Goal: Task Accomplishment & Management: Manage account settings

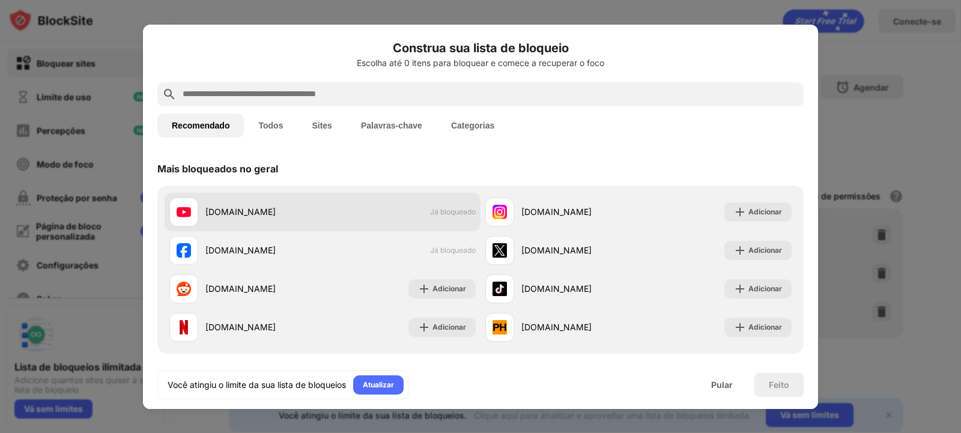
click at [282, 210] on div "[DOMAIN_NAME]" at bounding box center [263, 211] width 117 height 13
click at [332, 216] on div "youtube.com Já bloqueado" at bounding box center [323, 212] width 316 height 38
click at [291, 211] on div "youtube.com" at bounding box center [263, 211] width 117 height 13
